Goal: Task Accomplishment & Management: Use online tool/utility

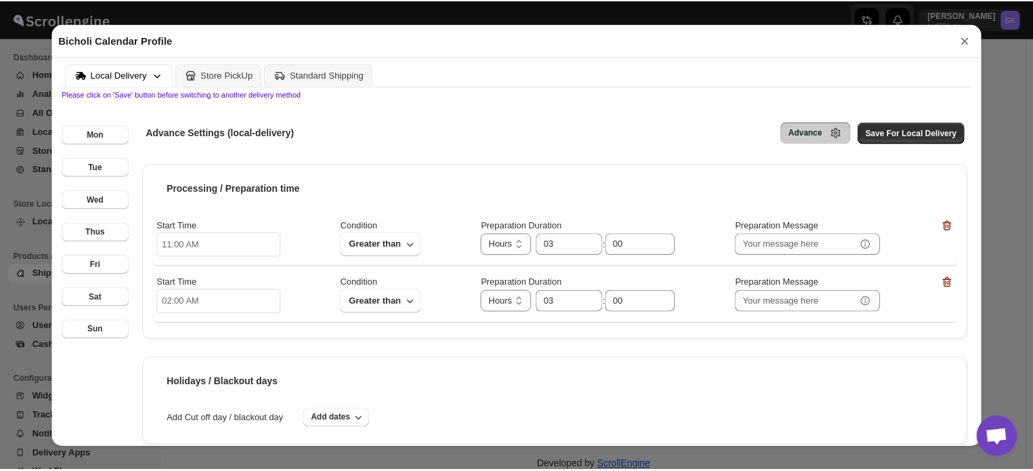
scroll to position [398, 0]
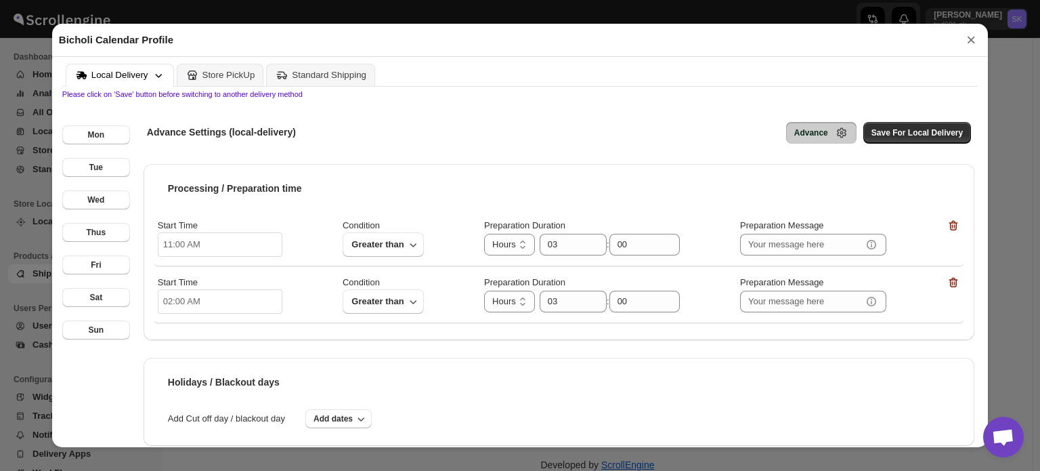
click at [966, 46] on button "×" at bounding box center [971, 39] width 20 height 19
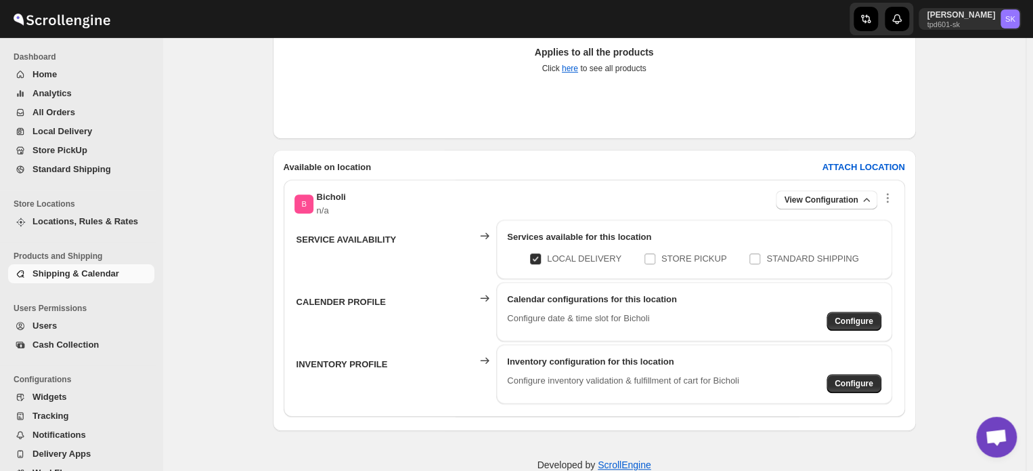
click at [997, 435] on span "Open chat" at bounding box center [996, 438] width 22 height 19
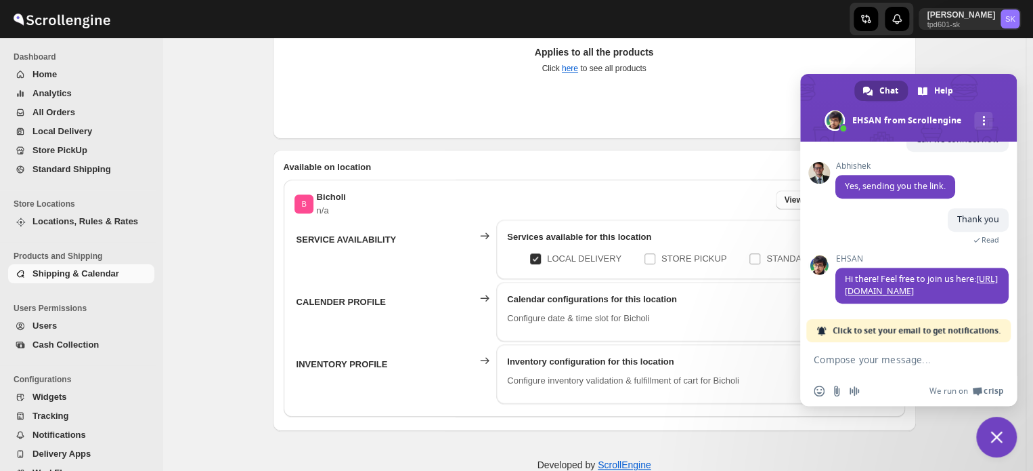
click at [867, 359] on textarea "Compose your message..." at bounding box center [894, 359] width 160 height 12
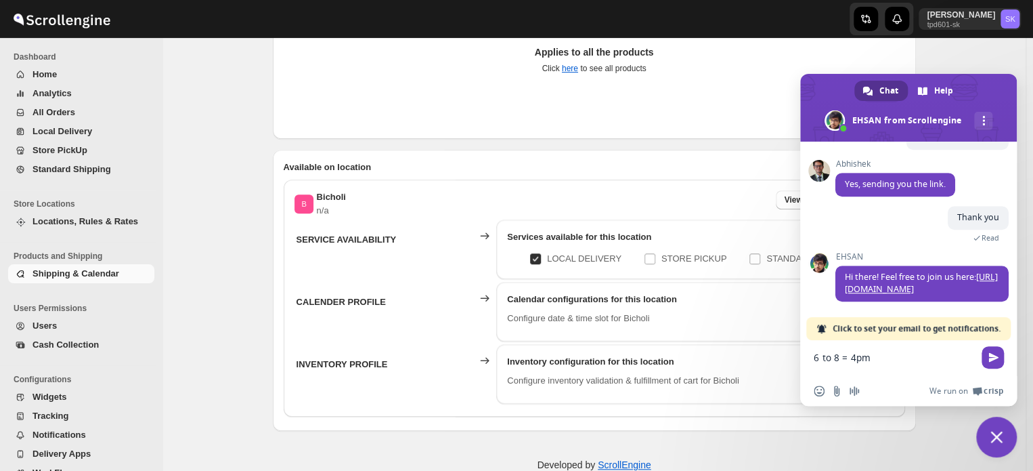
type textarea "6 to 8 = 4pm"
click at [812, 359] on div "6 to 8 = 4pm" at bounding box center [908, 359] width 217 height 39
click at [813, 355] on div "6 to 8 = 4pm" at bounding box center [908, 359] width 217 height 39
click at [815, 357] on textarea "6 to 8 = 4pm" at bounding box center [894, 363] width 160 height 24
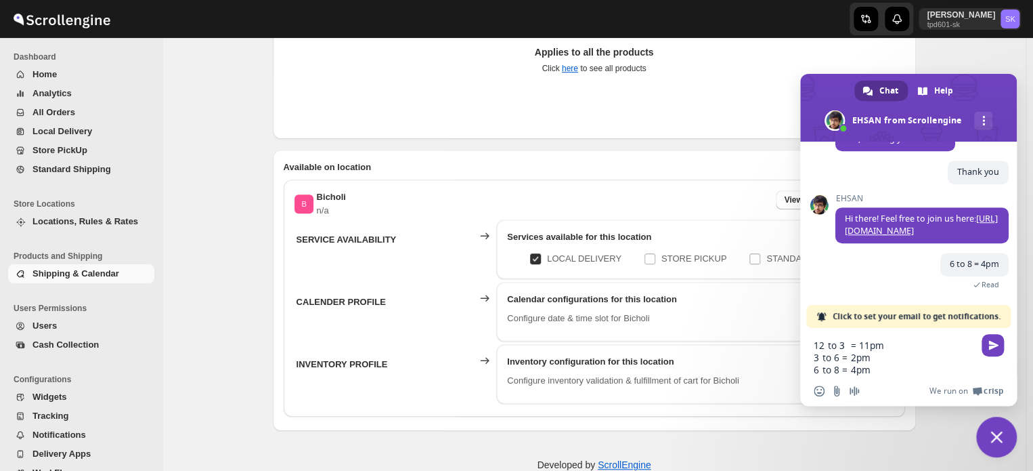
scroll to position [448, 0]
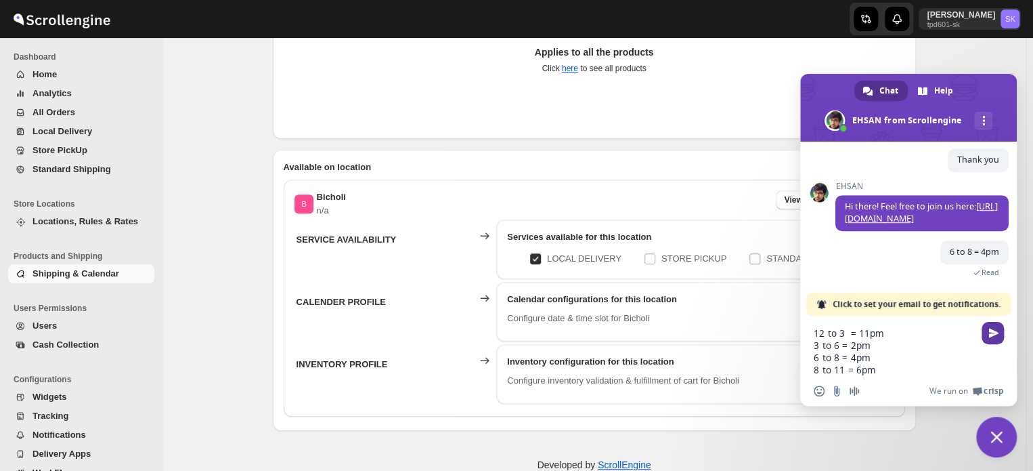
type textarea "12 to 3 = 11pm 3 to 6 = 2pm 6 to 8 = 4pm 8 to 11 = 6pm"
click at [996, 335] on span "Send" at bounding box center [994, 333] width 10 height 10
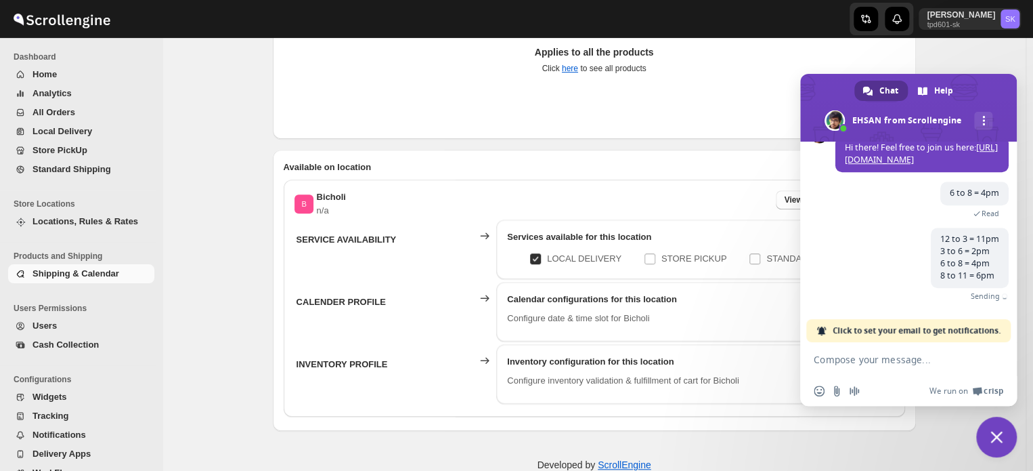
scroll to position [498, 0]
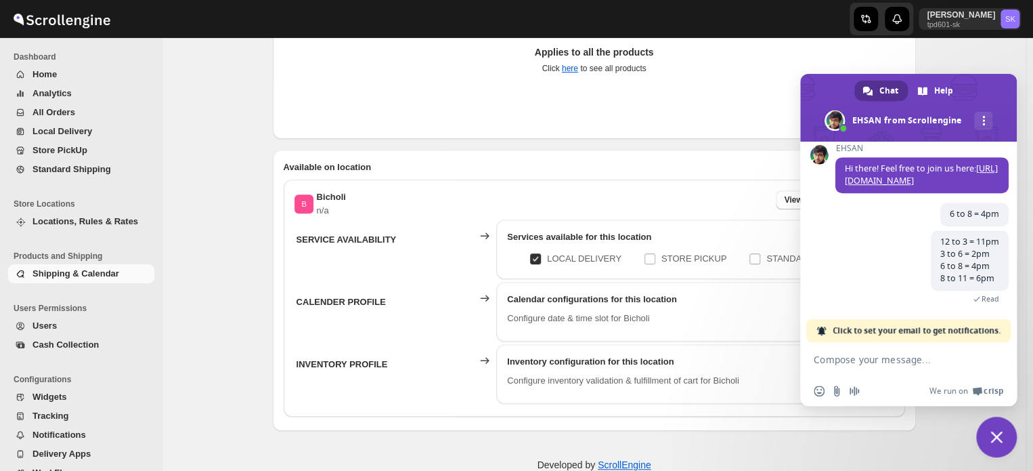
click at [994, 436] on span "Close chat" at bounding box center [997, 437] width 12 height 12
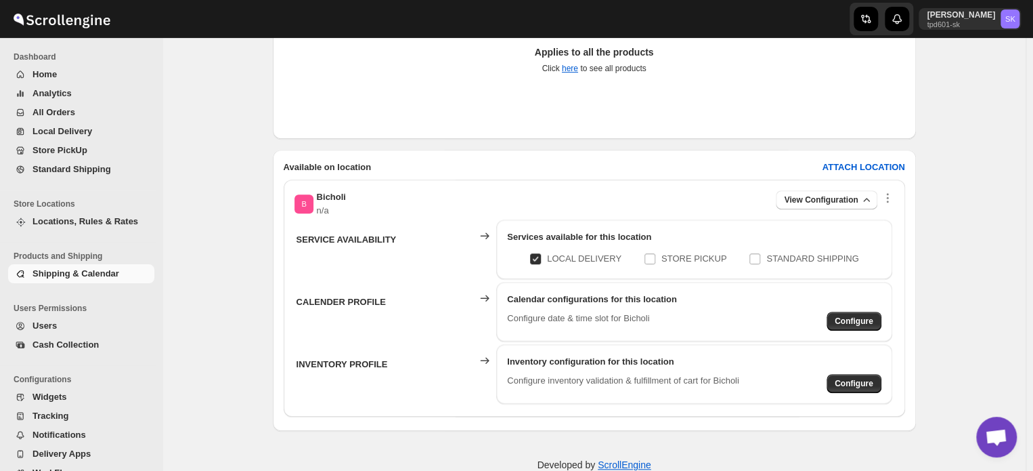
click at [992, 434] on span "Open chat" at bounding box center [996, 438] width 22 height 19
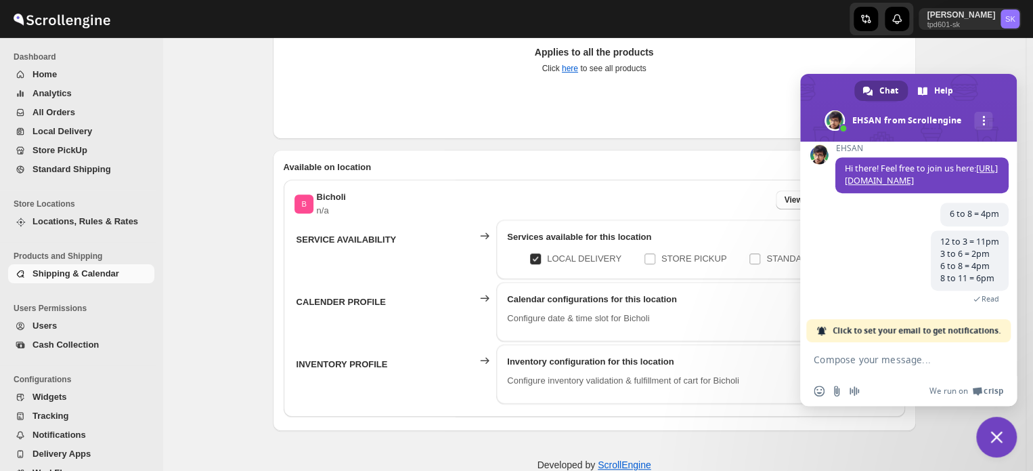
click at [1000, 422] on span "Close chat" at bounding box center [997, 436] width 41 height 41
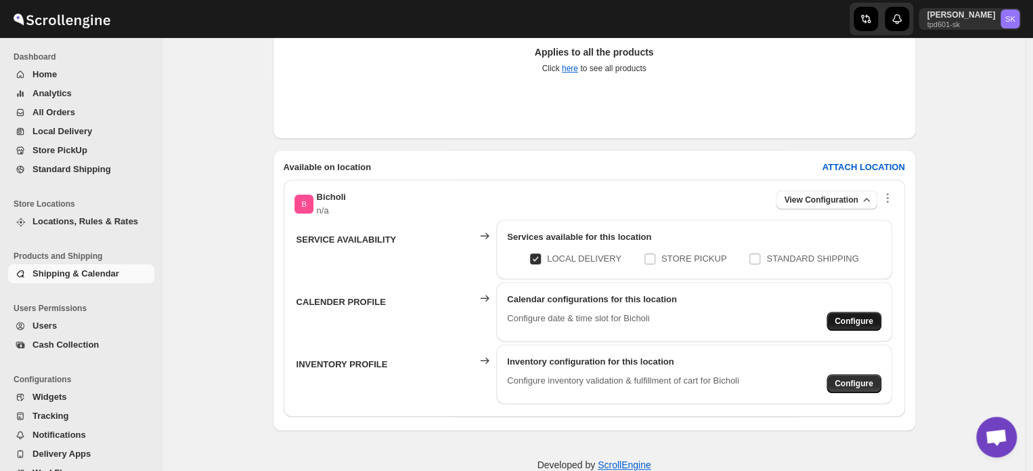
click at [882, 316] on button "Configure" at bounding box center [854, 321] width 55 height 19
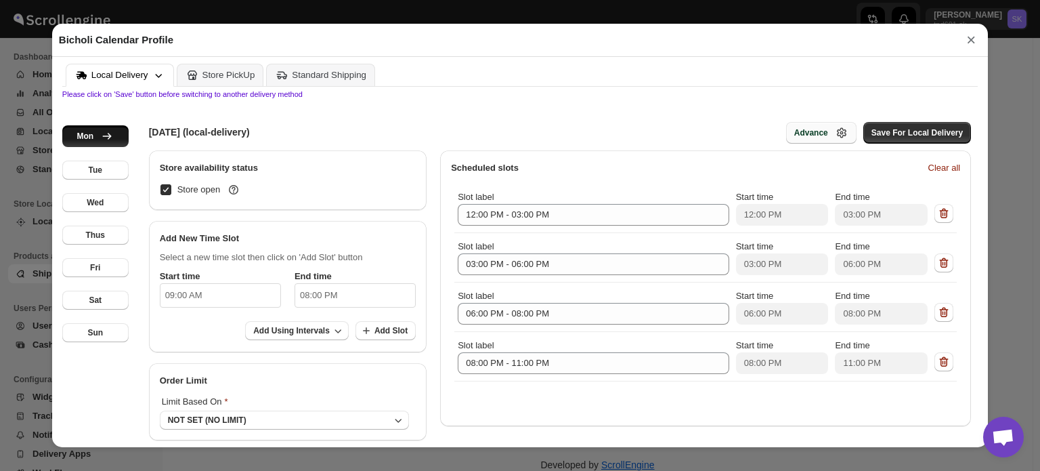
click at [842, 130] on icon "button" at bounding box center [842, 133] width 14 height 14
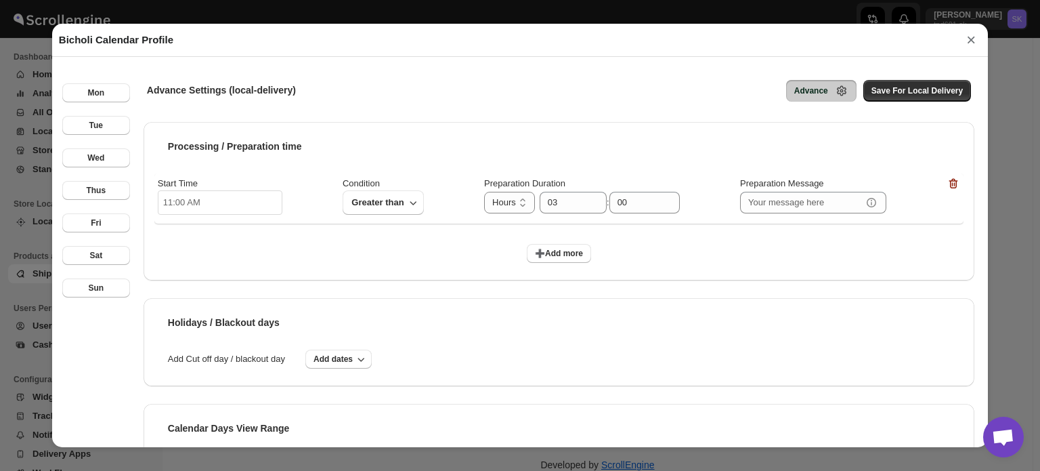
scroll to position [0, 0]
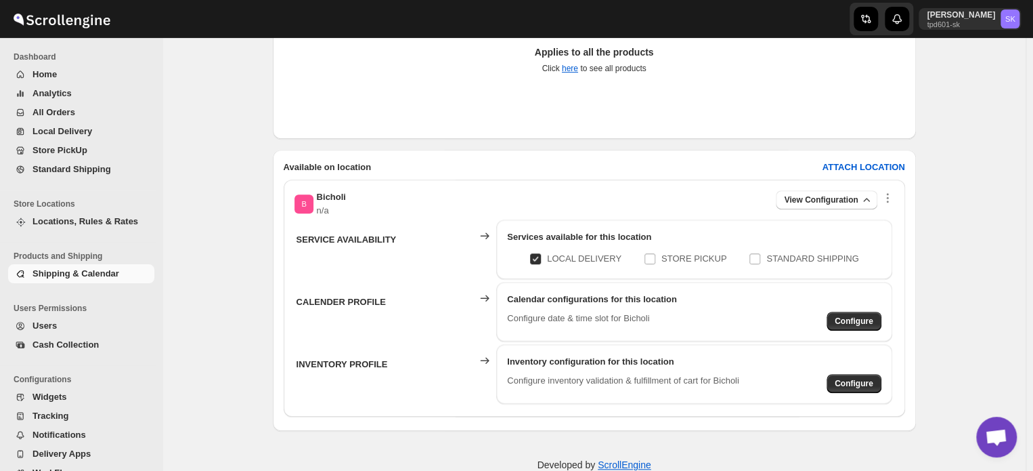
scroll to position [498, 0]
click at [1015, 425] on div "Cart General Profile. This page is ready Cart General Profile The general profi…" at bounding box center [594, 98] width 863 height 799
click at [995, 437] on span "Open chat" at bounding box center [996, 438] width 22 height 19
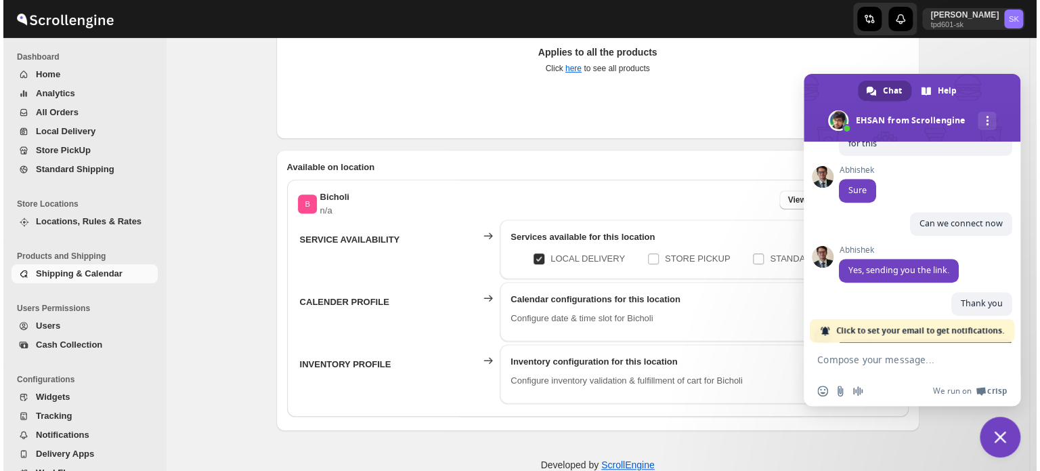
scroll to position [431, 0]
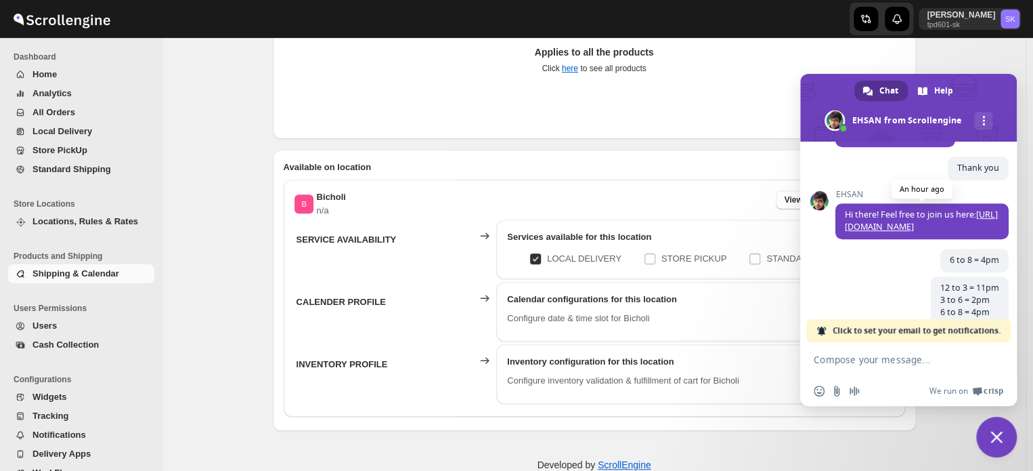
click at [909, 232] on link "[URL][DOMAIN_NAME]" at bounding box center [921, 221] width 153 height 24
click at [991, 425] on span "Close chat" at bounding box center [997, 436] width 41 height 41
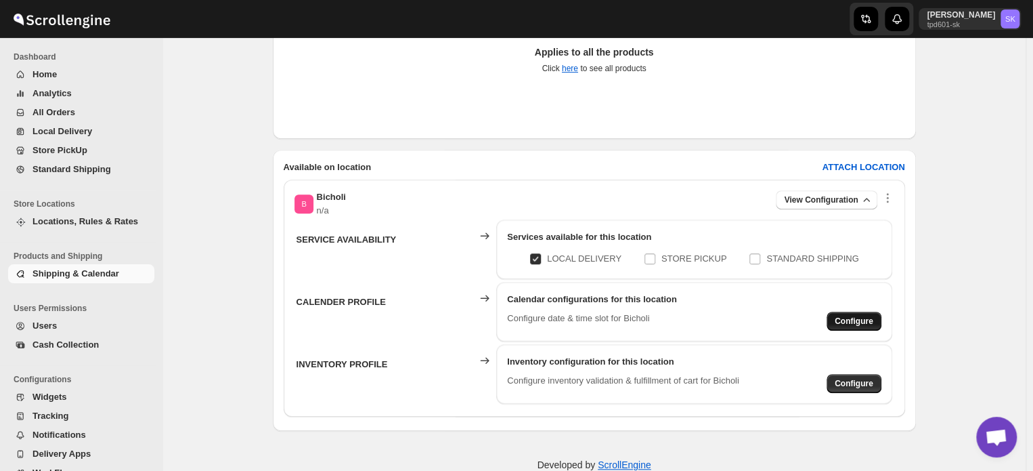
click at [872, 319] on span "Configure" at bounding box center [854, 321] width 39 height 11
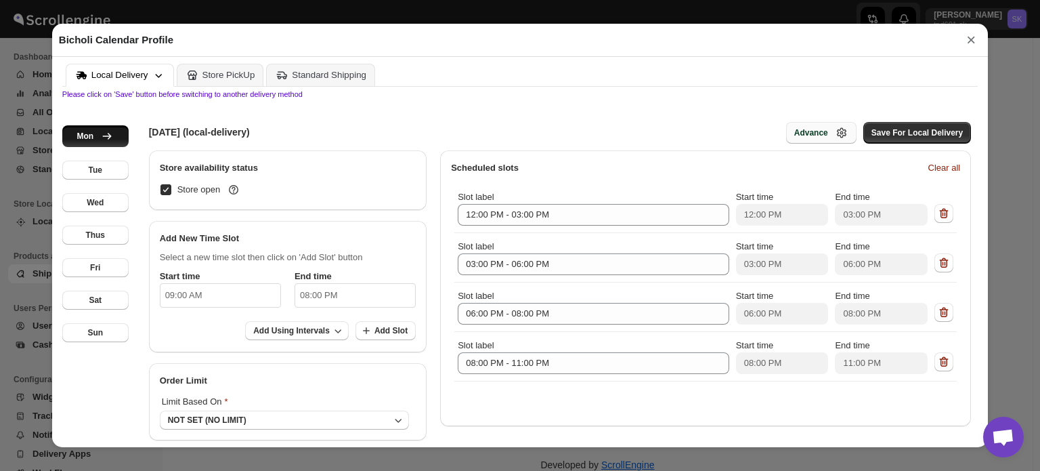
click at [821, 137] on div "Advance" at bounding box center [811, 132] width 34 height 11
